Goal: Transaction & Acquisition: Purchase product/service

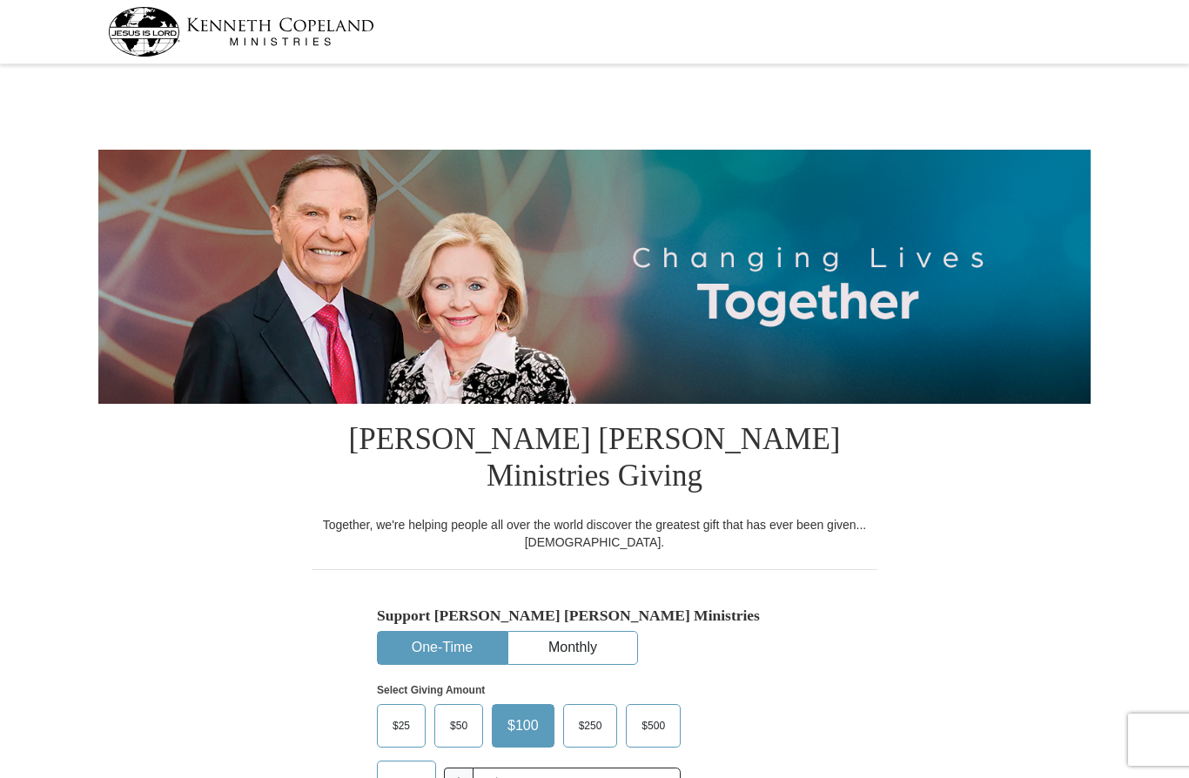
select select "PA"
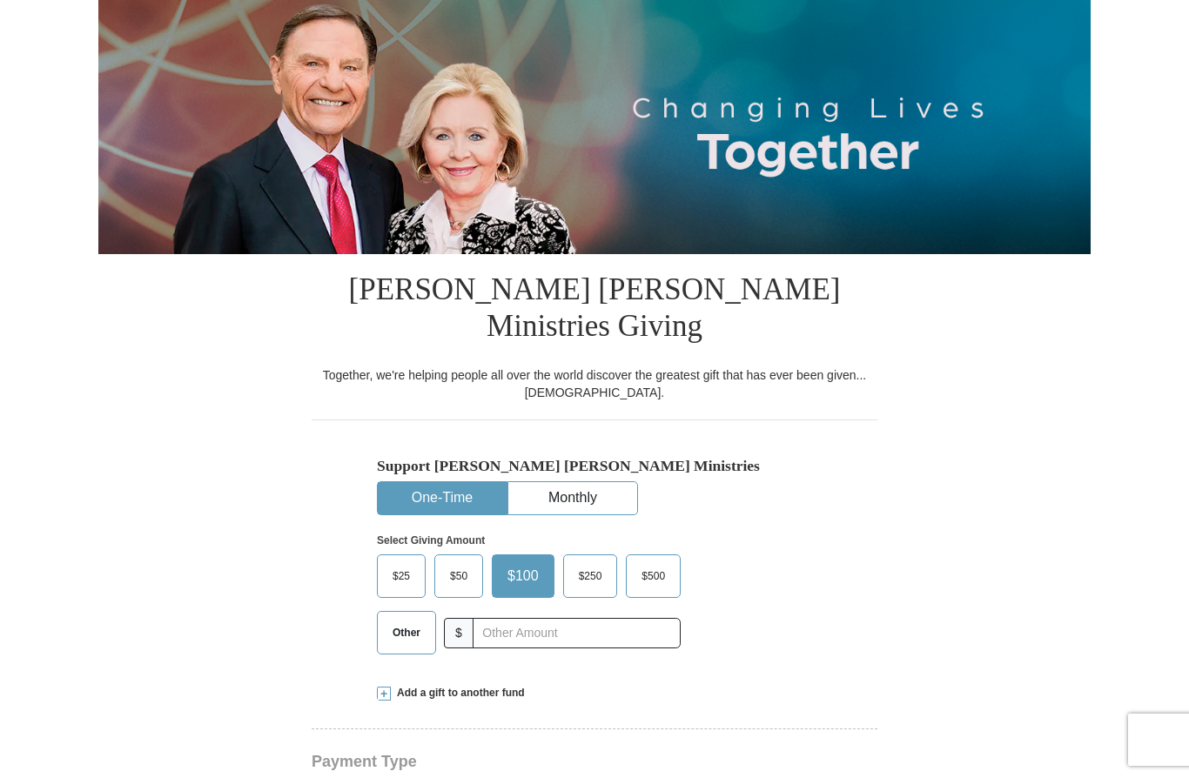
scroll to position [187, 0]
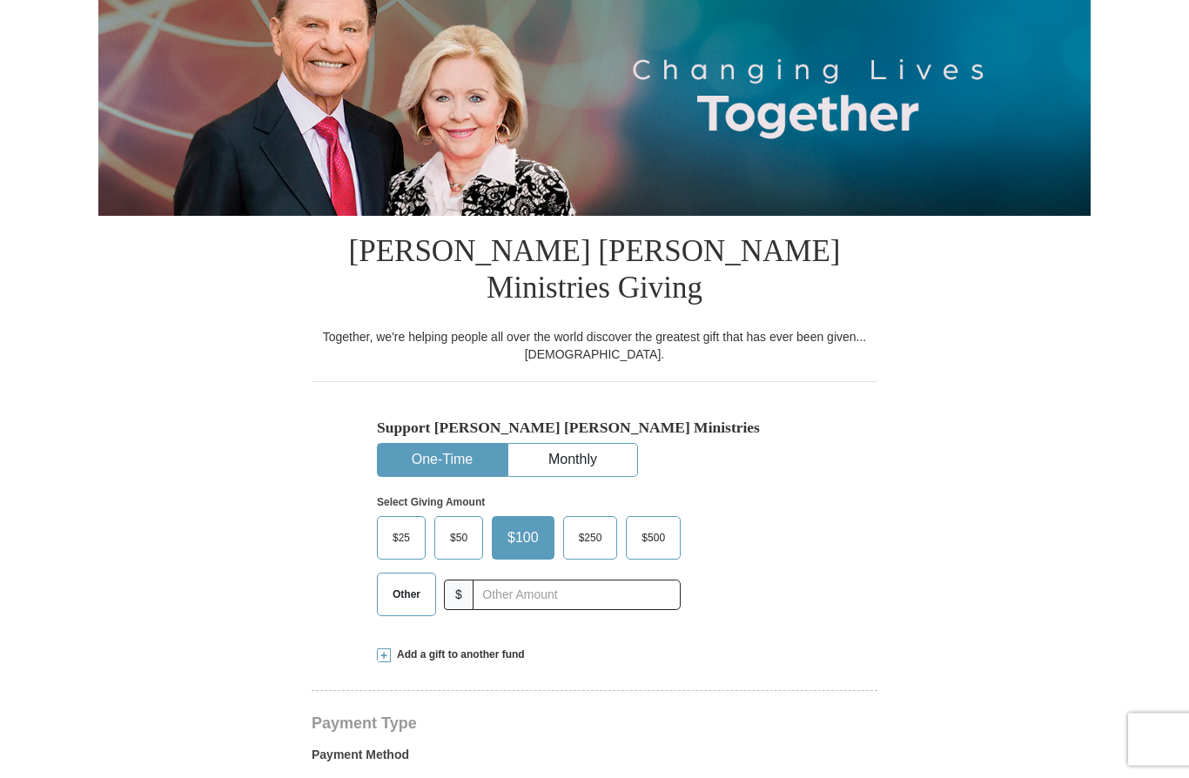
select select "PA"
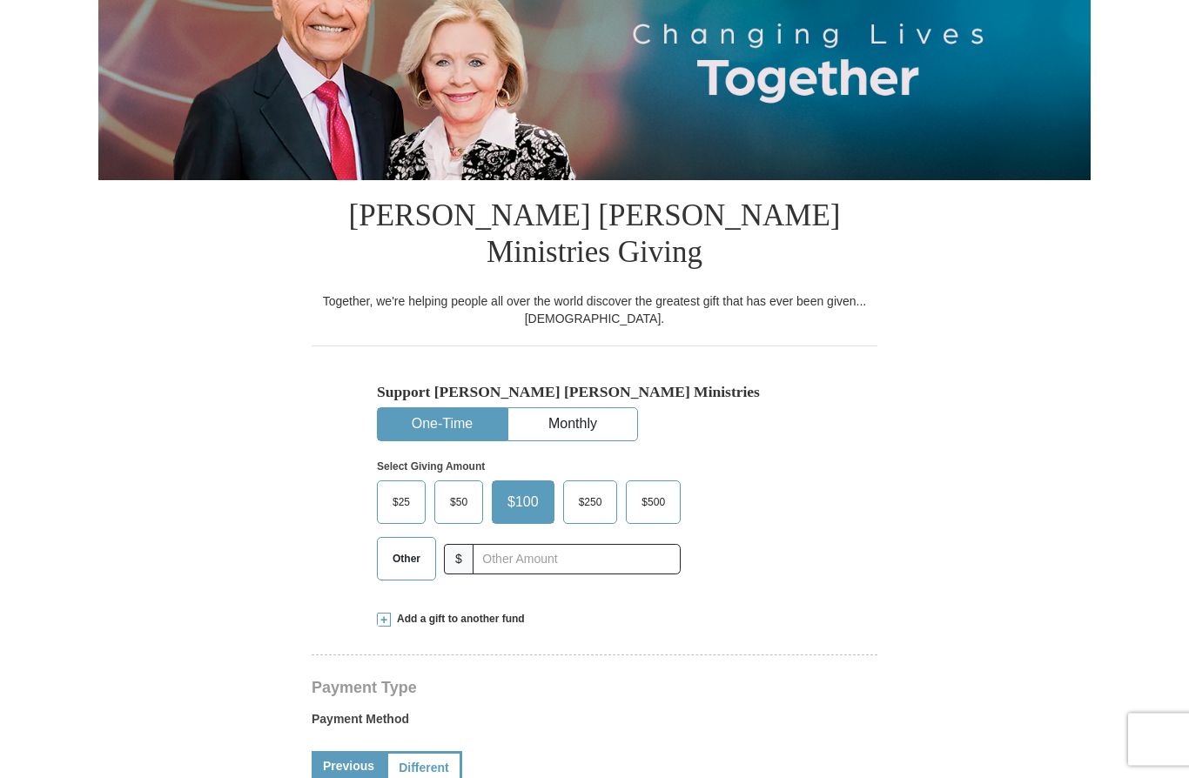
scroll to position [228, 0]
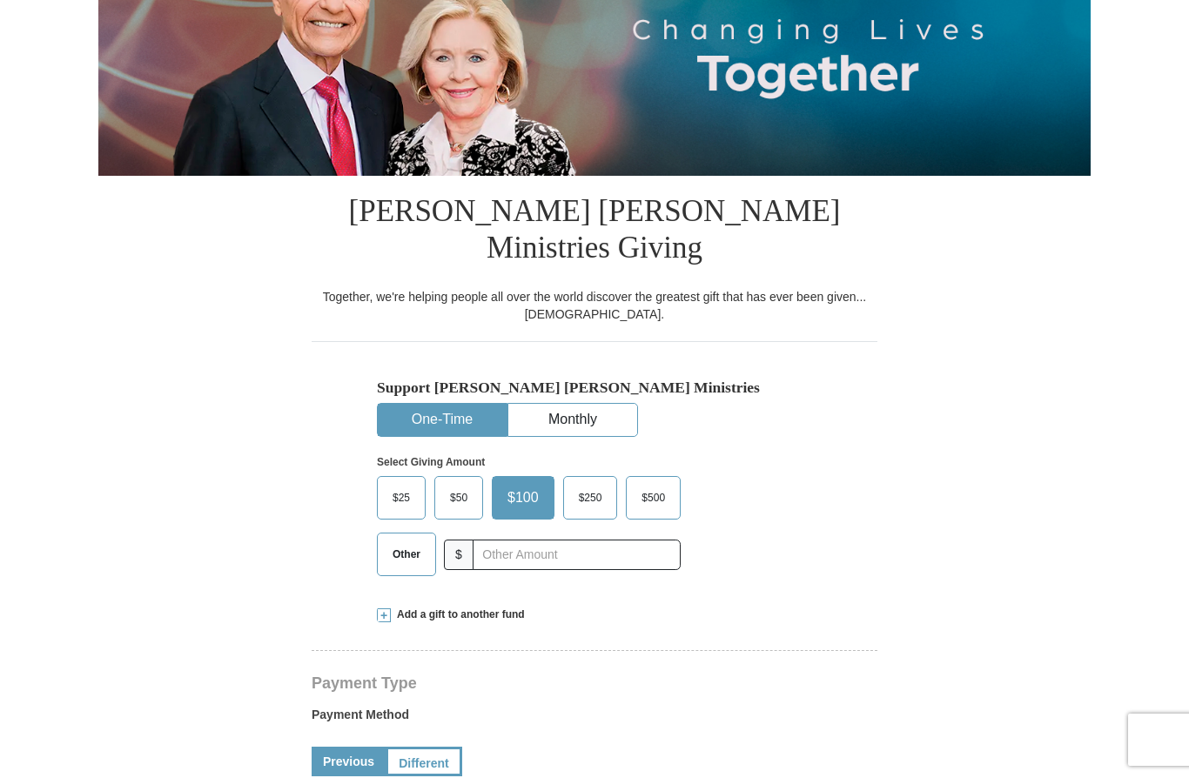
click at [403, 541] on span "Other" at bounding box center [406, 554] width 45 height 26
click at [0, 0] on input "Other" at bounding box center [0, 0] width 0 height 0
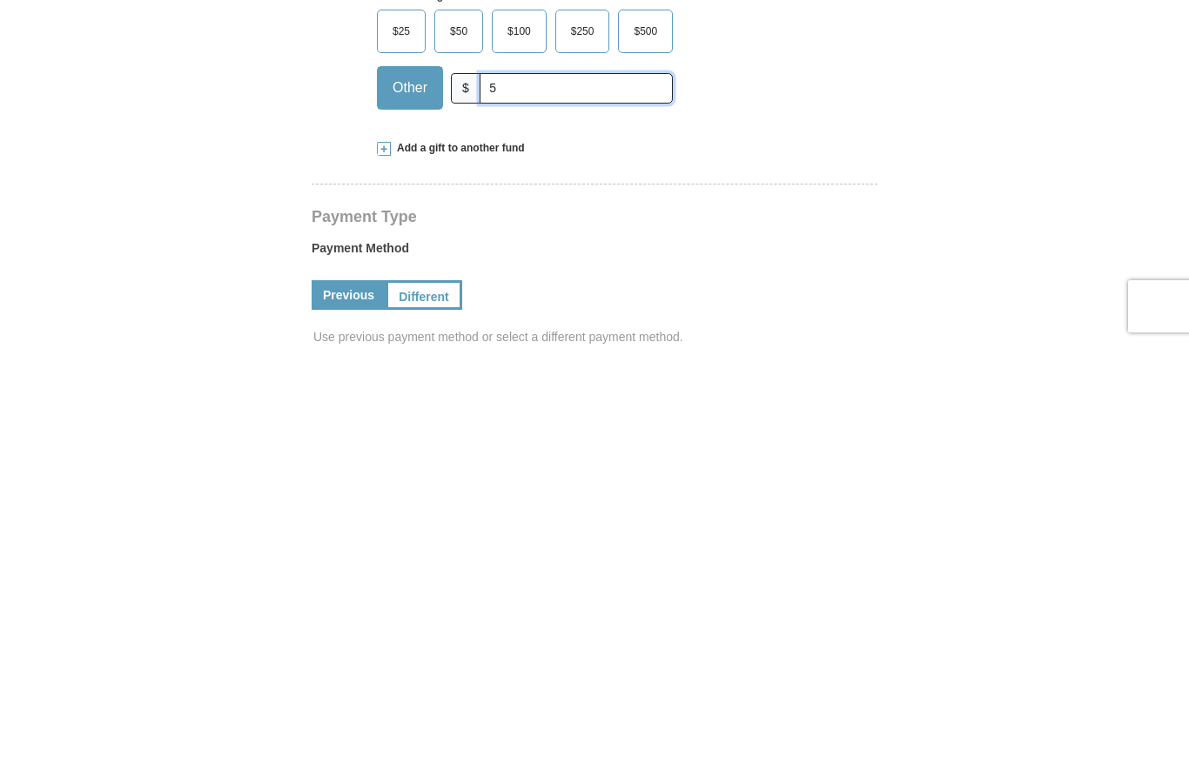
scroll to position [342, 0]
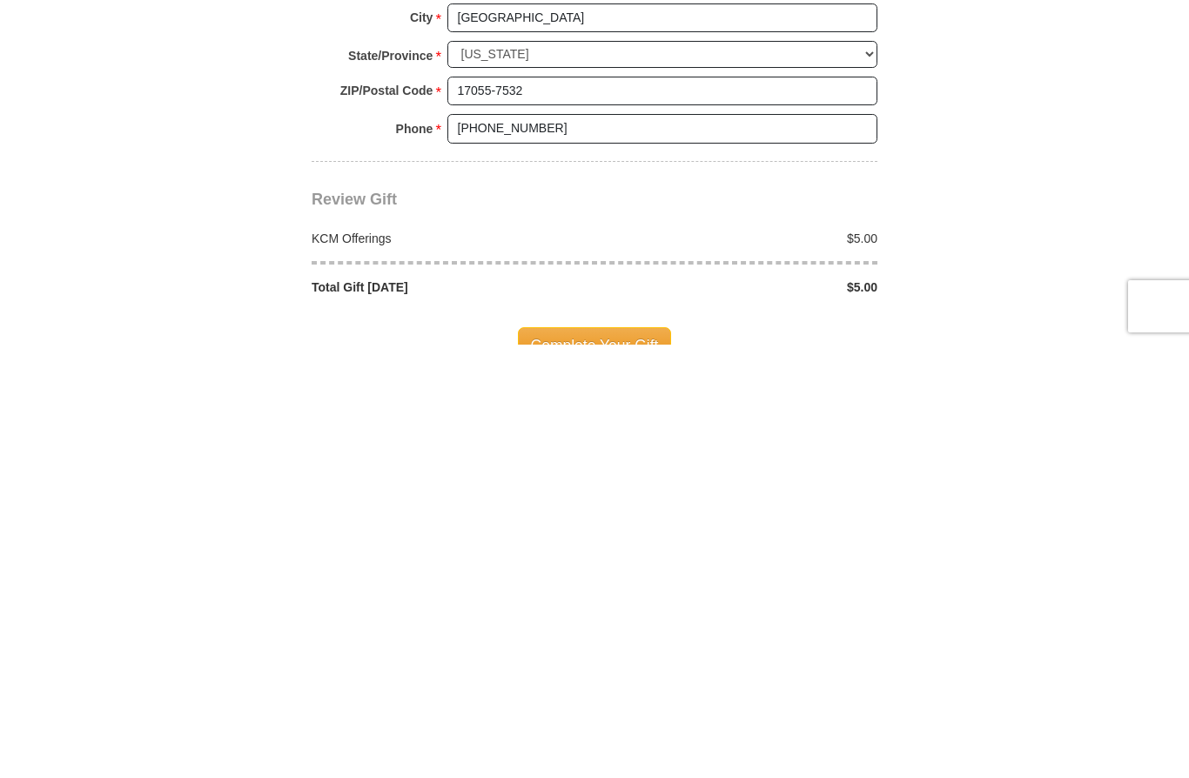
type input "5"
click at [599, 760] on span "Complete Your Gift" at bounding box center [595, 778] width 154 height 37
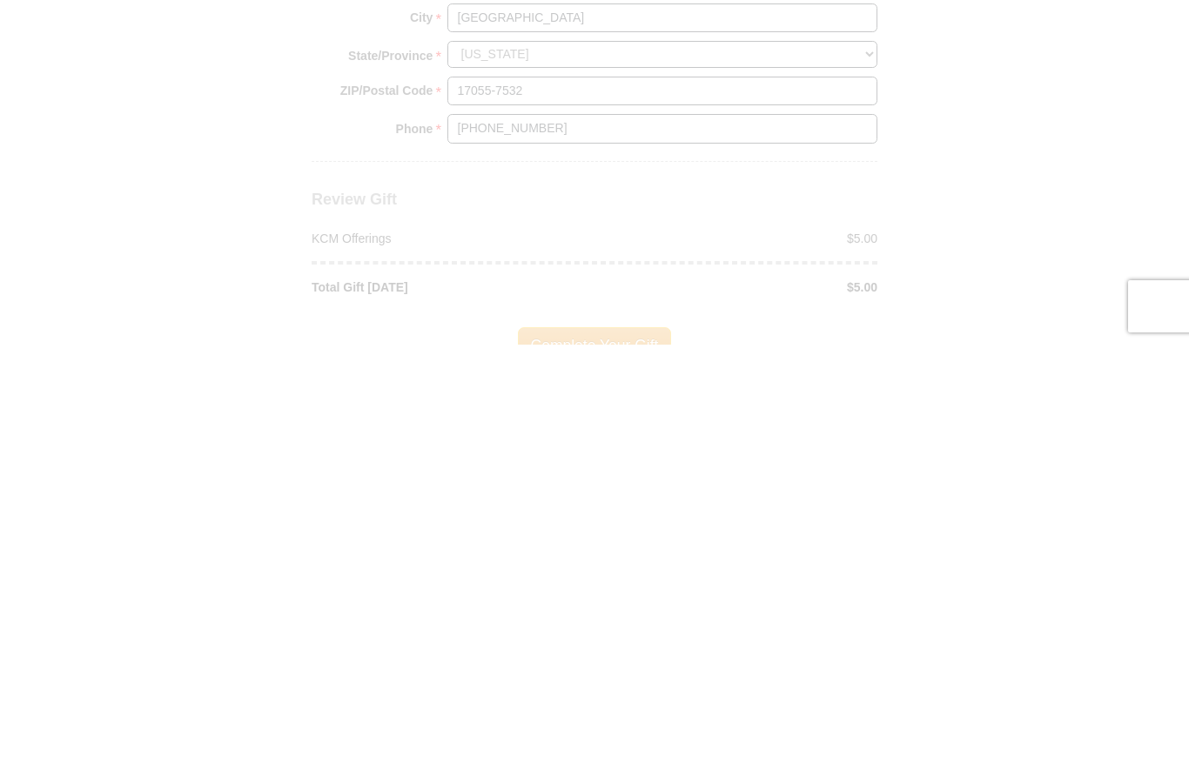
scroll to position [1521, 0]
